Goal: Find specific page/section: Find specific page/section

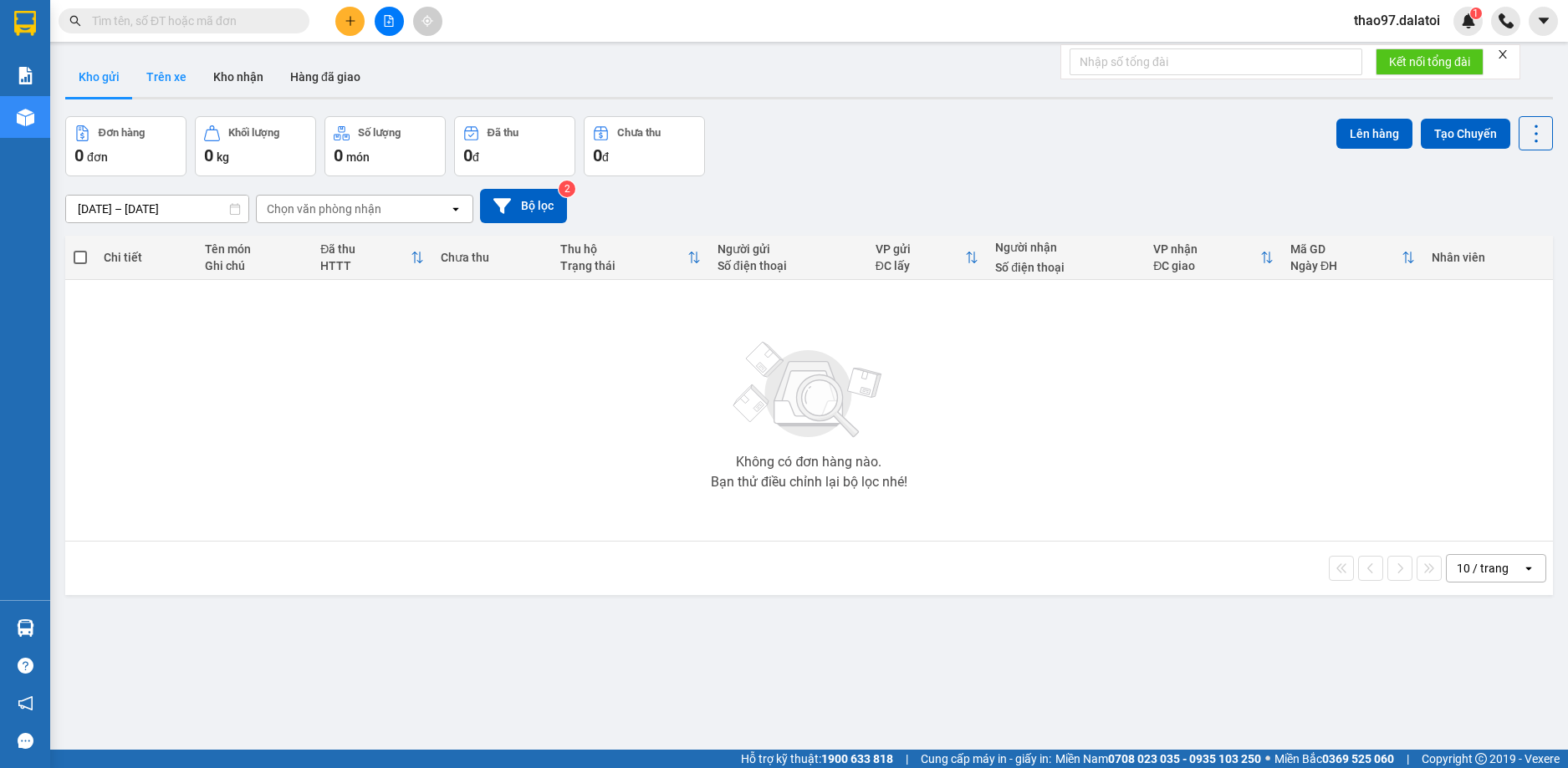
click at [165, 76] on button "Trên xe" at bounding box center [166, 76] width 67 height 40
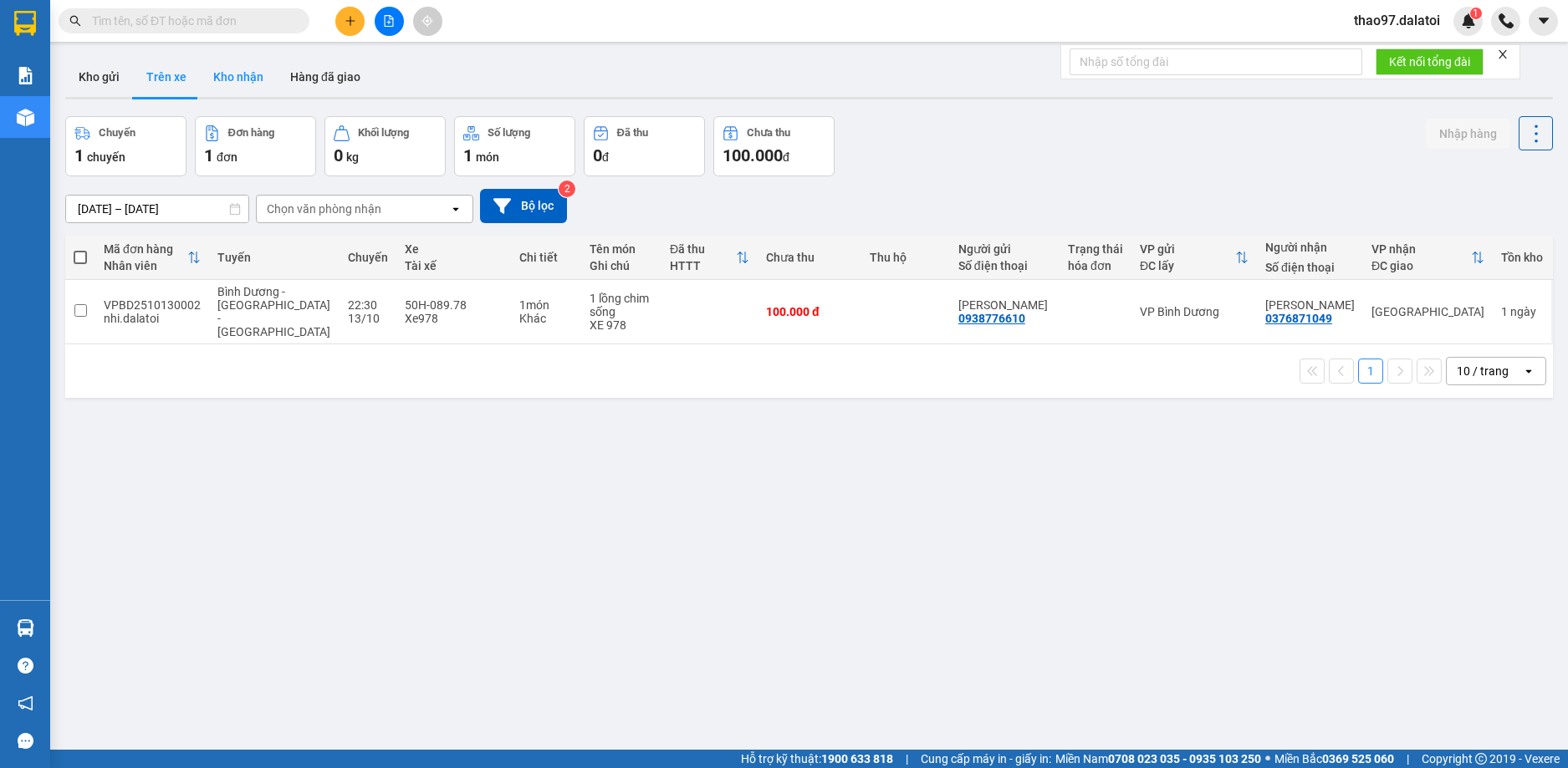
click at [240, 84] on button "Kho nhận" at bounding box center [238, 76] width 77 height 40
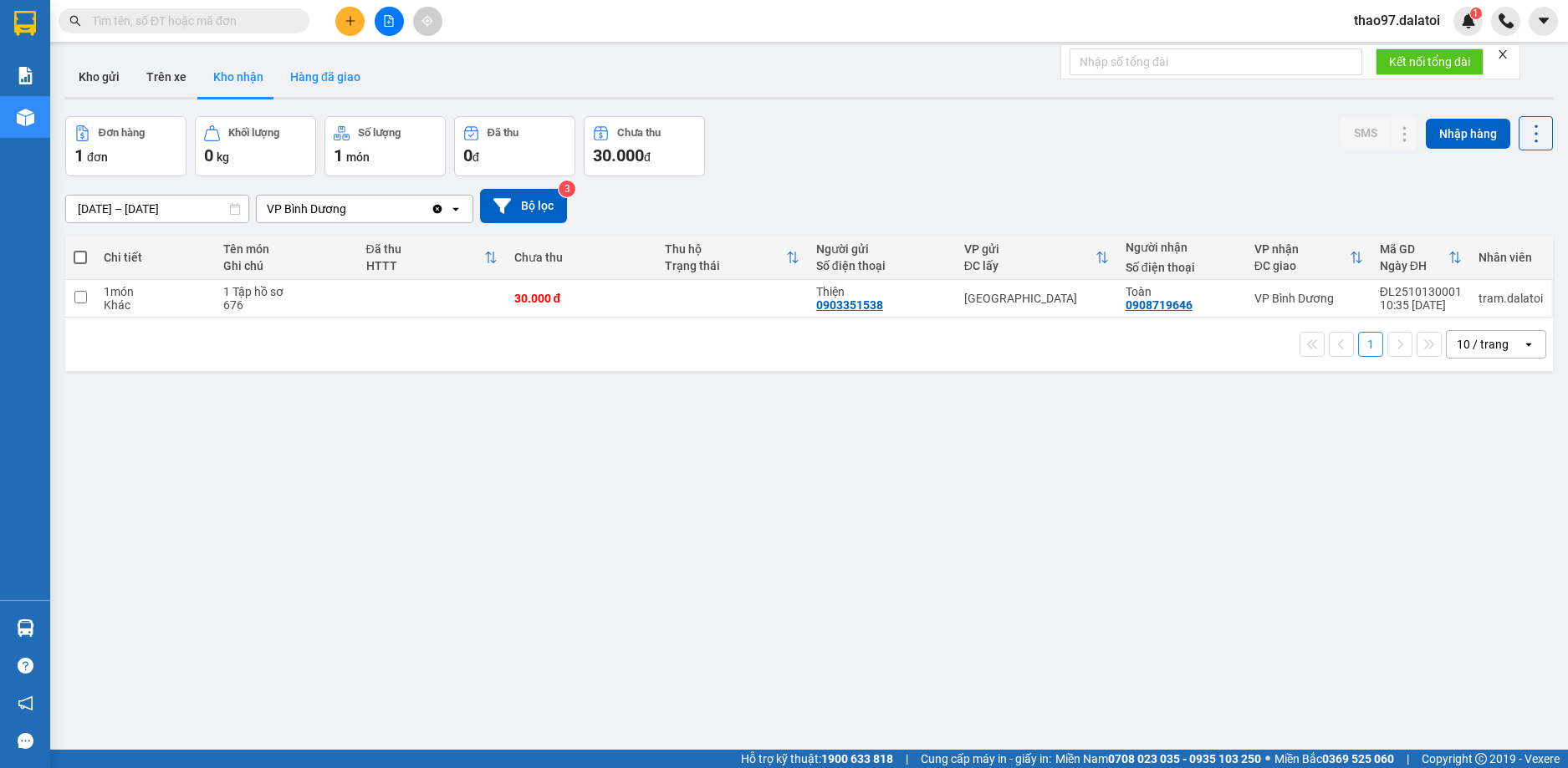
click at [325, 76] on button "Hàng đã giao" at bounding box center [325, 76] width 97 height 40
